Goal: Transaction & Acquisition: Purchase product/service

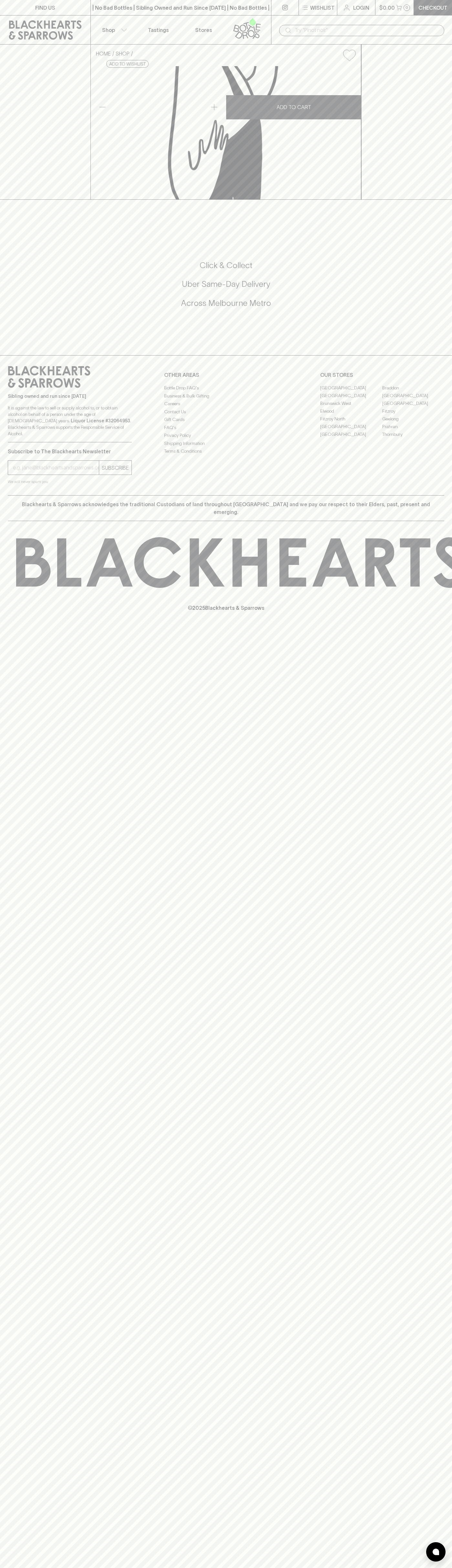
click at [101, 19] on button "Shop" at bounding box center [113, 29] width 45 height 29
click at [428, 1553] on div at bounding box center [436, 1552] width 19 height 19
click at [314, 1567] on html "FIND US | No Bad Bottles | Sibling Owned and Run Since 2006 | No Bad Bottles | …" at bounding box center [226, 784] width 452 height 1568
click at [15, 968] on div at bounding box center [226, 784] width 452 height 1568
